Goal: Information Seeking & Learning: Learn about a topic

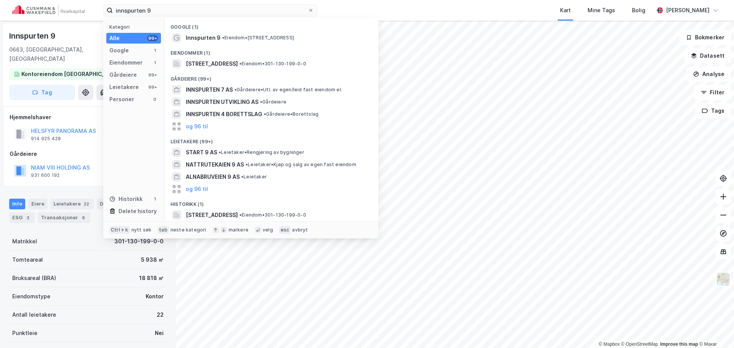
click at [205, 5] on input "innspurten 9" at bounding box center [210, 10] width 195 height 11
click at [204, 5] on input "innspurten 9" at bounding box center [210, 10] width 195 height 11
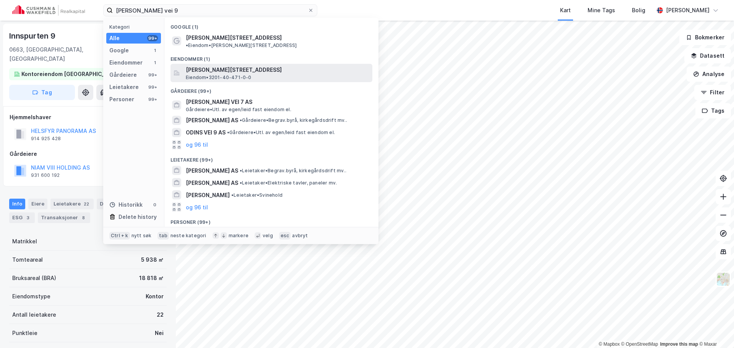
click at [262, 66] on span "[PERSON_NAME][STREET_ADDRESS]" at bounding box center [278, 69] width 184 height 9
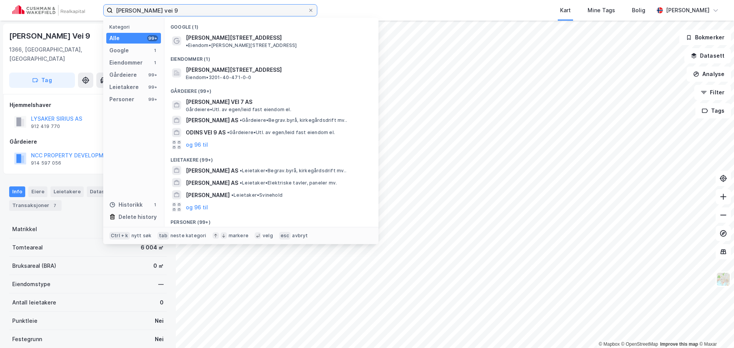
click at [266, 15] on input "[PERSON_NAME] vei 9" at bounding box center [210, 10] width 195 height 11
click at [267, 10] on input "[PERSON_NAME] vei 9" at bounding box center [210, 10] width 195 height 11
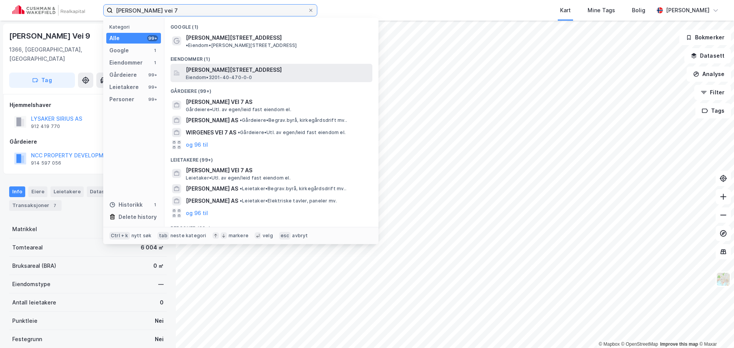
type input "[PERSON_NAME] vei 7"
click at [257, 64] on div "[PERSON_NAME][STREET_ADDRESS], LYSAKER, BÆRUM Eiendom • 3201-40-470-0-0" at bounding box center [272, 73] width 202 height 18
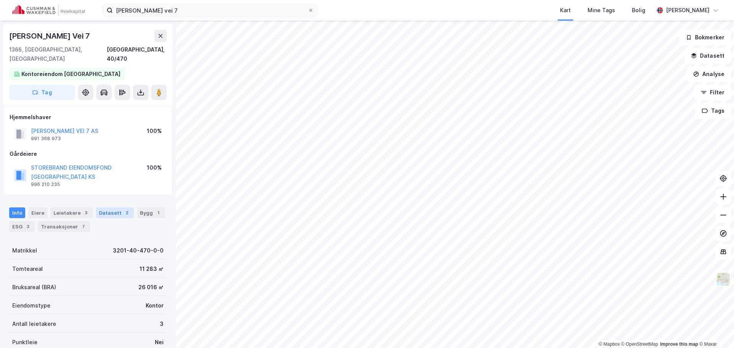
click at [102, 208] on div "Datasett 2" at bounding box center [115, 213] width 38 height 11
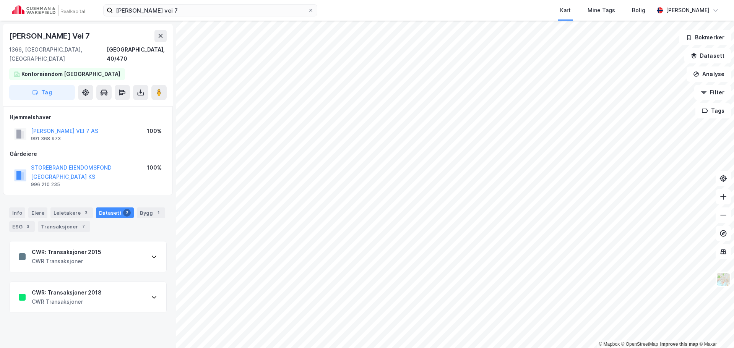
click at [118, 282] on div "CWR: Transaksjoner 2018 CWR Transaksjoner" at bounding box center [88, 297] width 157 height 31
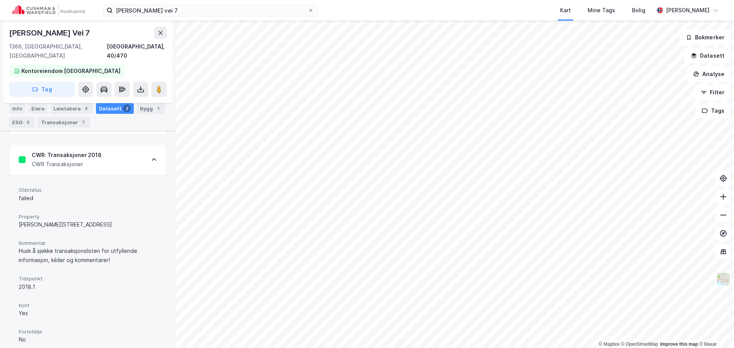
scroll to position [67, 0]
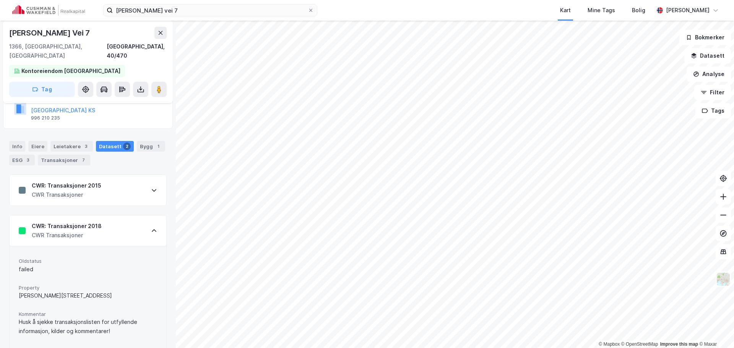
click at [135, 221] on div "CWR: Transaksjoner 2018 CWR Transaksjoner" at bounding box center [88, 231] width 157 height 31
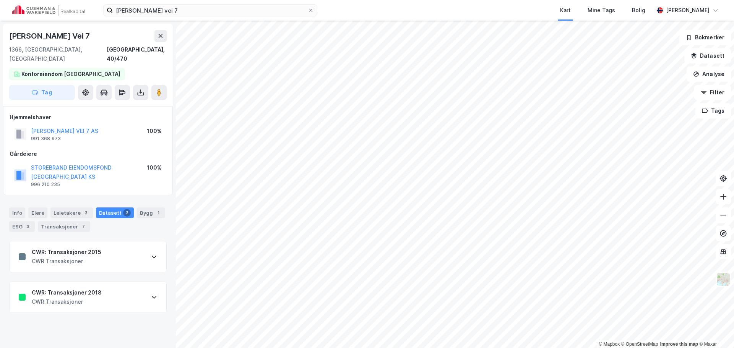
click at [109, 249] on div "CWR: Transaksjoner 2015 CWR Transaksjoner" at bounding box center [88, 257] width 157 height 31
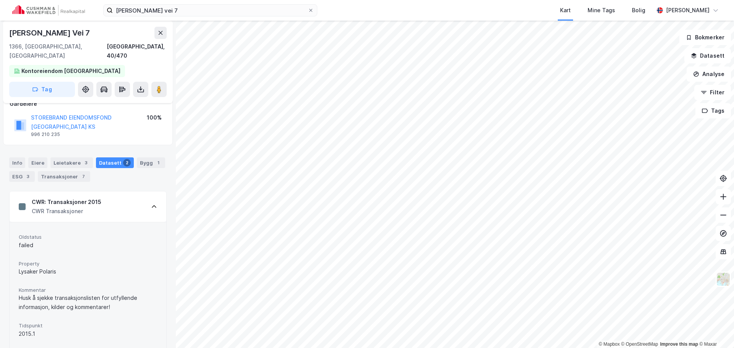
scroll to position [38, 0]
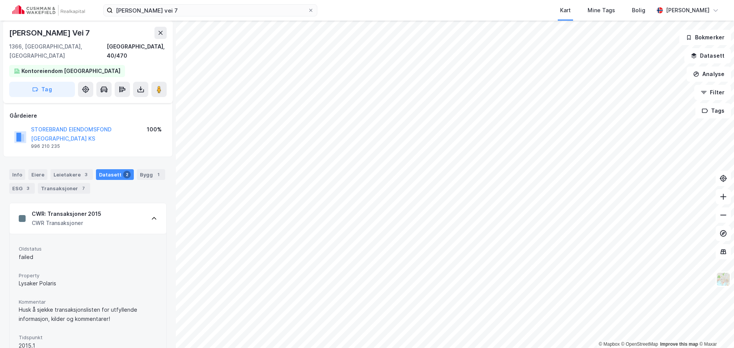
click at [128, 205] on div "CWR: Transaksjoner 2015 CWR Transaksjoner" at bounding box center [88, 218] width 157 height 31
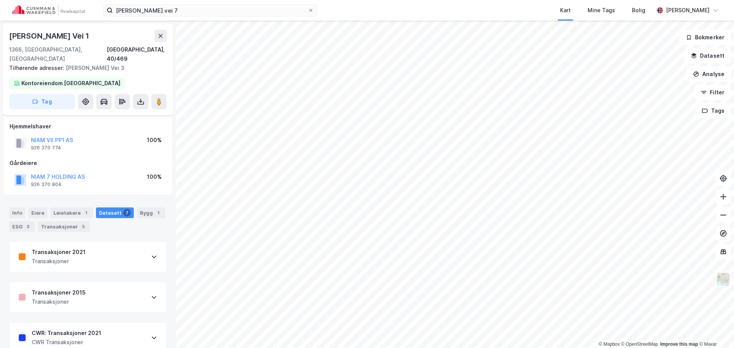
scroll to position [38, 0]
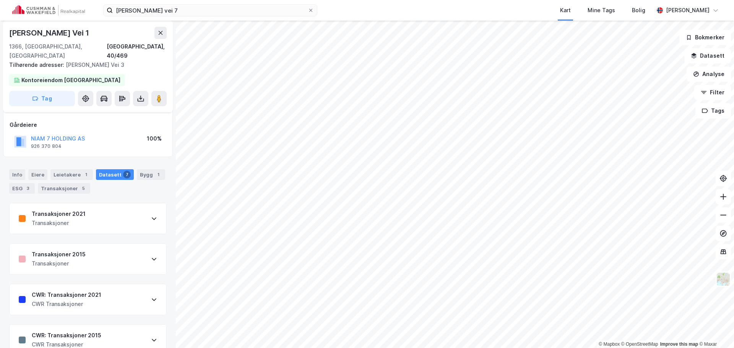
click at [19, 183] on div "ESG 3" at bounding box center [22, 188] width 26 height 11
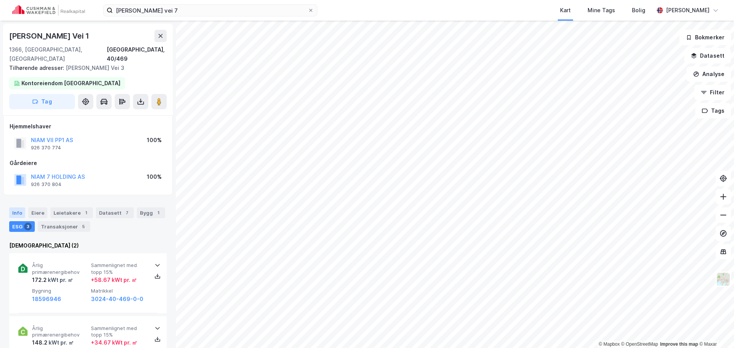
click at [19, 208] on div "Info" at bounding box center [17, 213] width 16 height 11
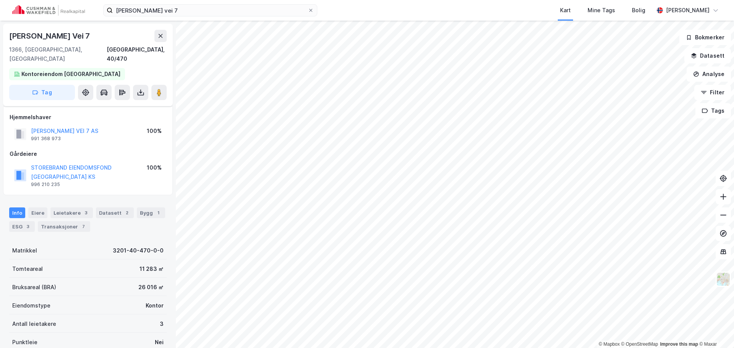
scroll to position [38, 0]
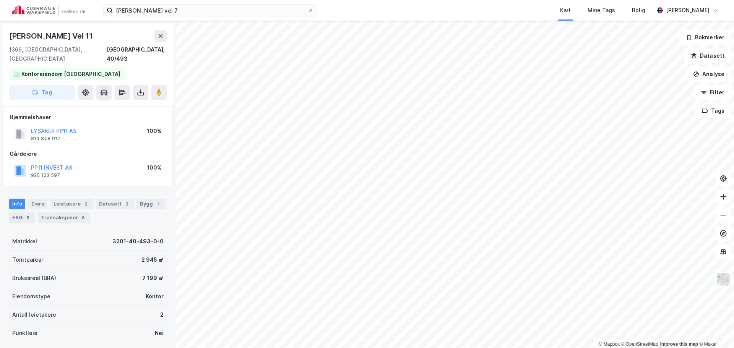
click at [130, 199] on div "Info [PERSON_NAME] 2 Datasett 3 Bygg 1 ESG 5 Transaksjoner 6" at bounding box center [88, 211] width 158 height 24
click at [129, 199] on div "Info [PERSON_NAME] 2 Datasett 3 Bygg 1 ESG 5 Transaksjoner 6" at bounding box center [88, 211] width 158 height 24
click at [127, 199] on div "Datasett 3" at bounding box center [115, 204] width 38 height 11
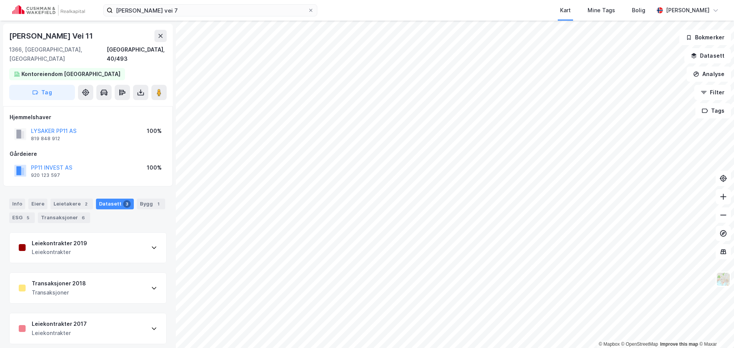
click at [127, 278] on div "Transaksjoner 2018 Transaksjoner" at bounding box center [88, 288] width 157 height 31
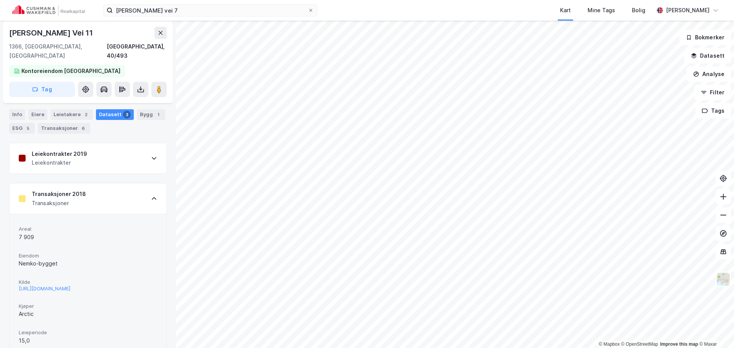
scroll to position [76, 0]
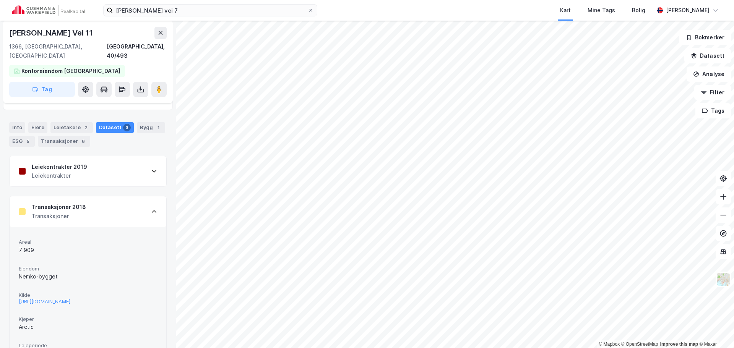
click at [138, 207] on div "Transaksjoner 2018 Transaksjoner" at bounding box center [88, 212] width 157 height 31
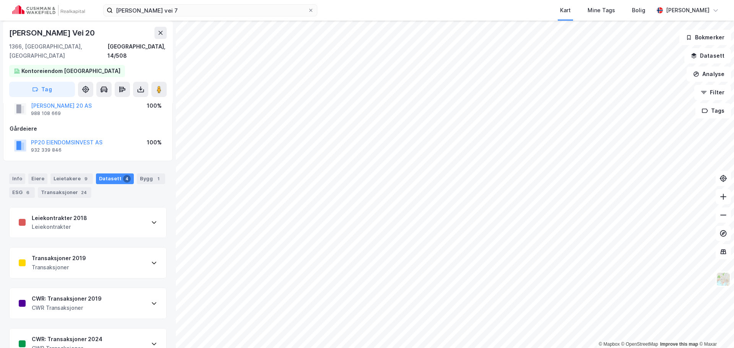
scroll to position [37, 0]
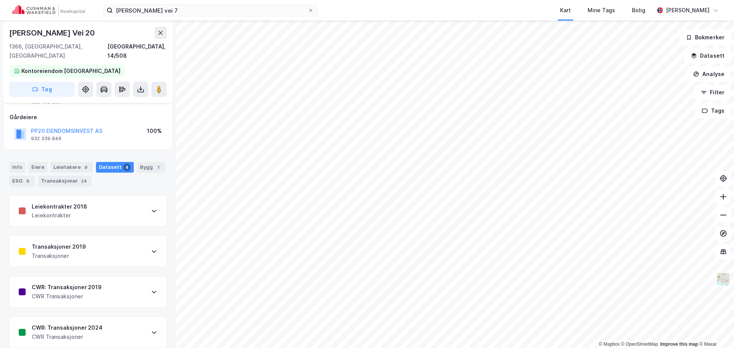
click at [135, 287] on div "CWR: Transaksjoner 2019 CWR Transaksjoner" at bounding box center [88, 292] width 157 height 31
click at [135, 286] on div "CWR: Transaksjoner 2019 CWR Transaksjoner" at bounding box center [88, 292] width 157 height 31
click at [123, 317] on div "CWR: Transaksjoner 2024 CWR Transaksjoner" at bounding box center [88, 332] width 157 height 31
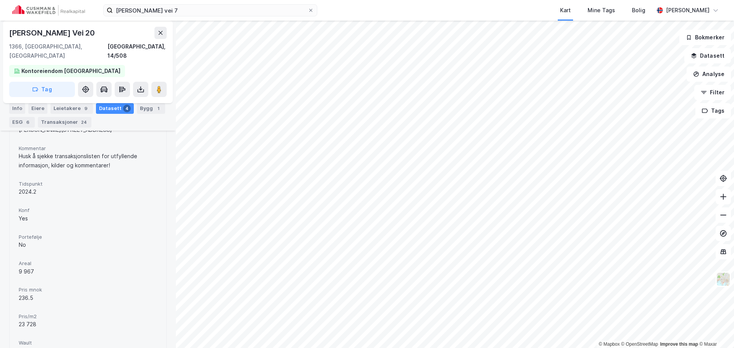
scroll to position [377, 0]
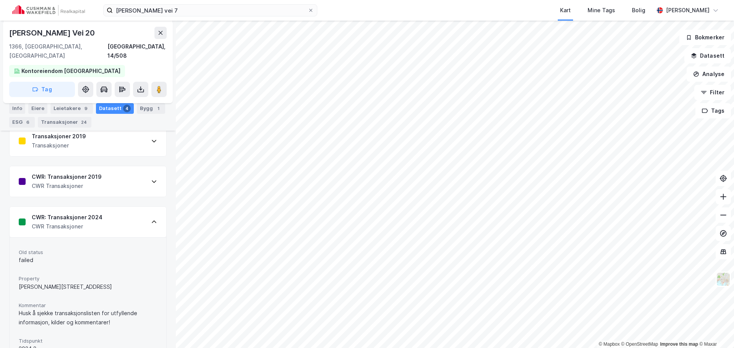
click at [133, 217] on div "CWR: Transaksjoner 2024 CWR Transaksjoner" at bounding box center [88, 222] width 157 height 31
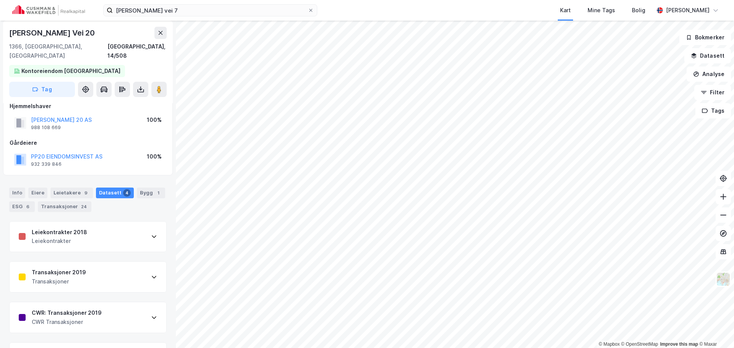
scroll to position [0, 0]
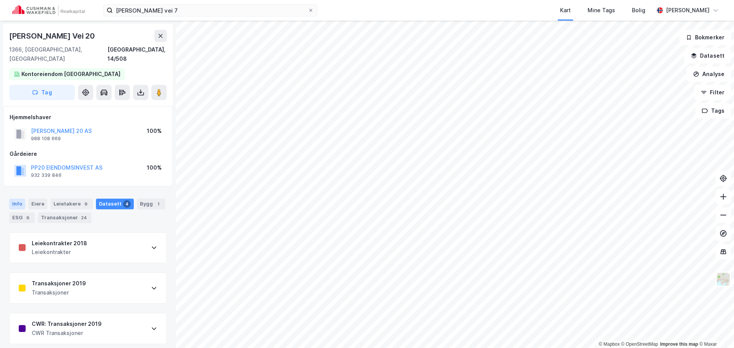
click at [21, 199] on div "Info" at bounding box center [17, 204] width 16 height 11
